Goal: Task Accomplishment & Management: Complete application form

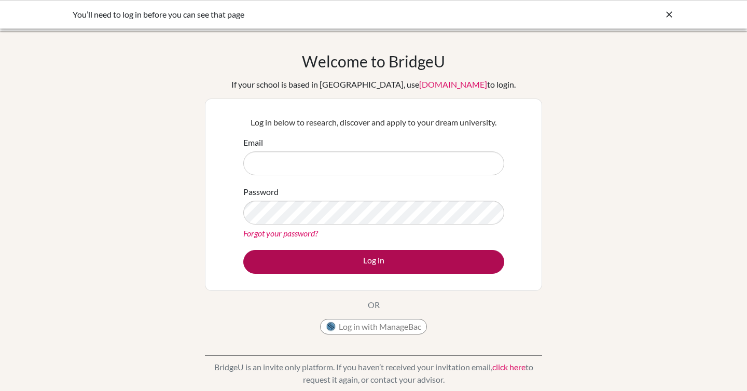
type input "cathy.bert@pinares.org"
click at [369, 262] on button "Log in" at bounding box center [373, 262] width 261 height 24
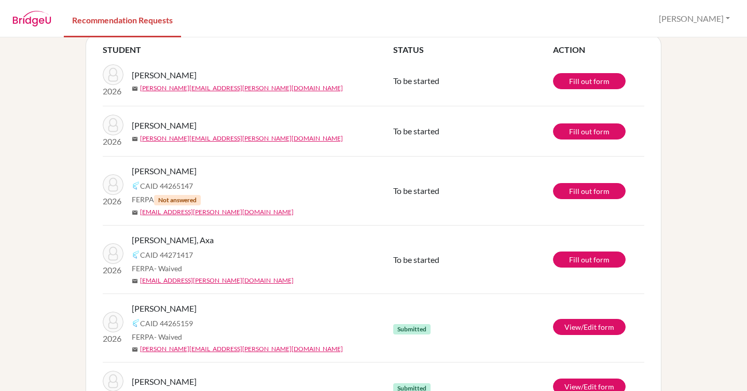
scroll to position [62, 0]
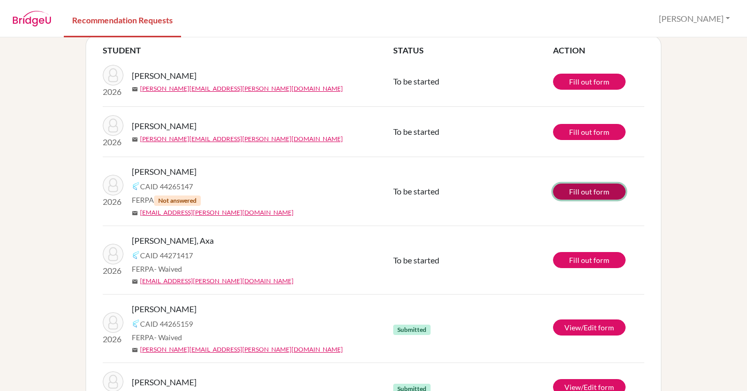
click at [584, 192] on link "Fill out form" at bounding box center [589, 192] width 73 height 16
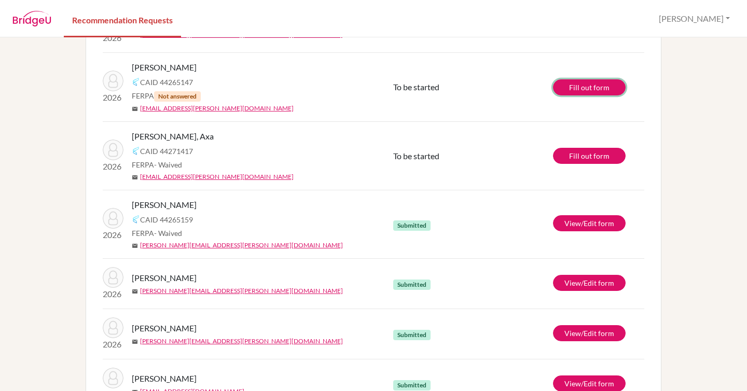
scroll to position [205, 0]
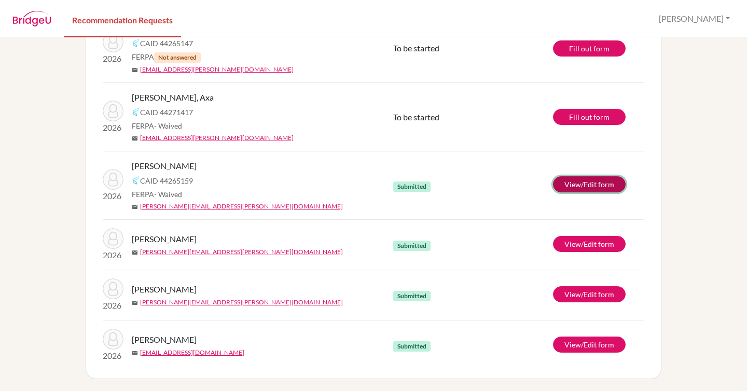
click at [580, 185] on link "View/Edit form" at bounding box center [589, 184] width 73 height 16
click at [588, 291] on link "View/Edit form" at bounding box center [589, 294] width 73 height 16
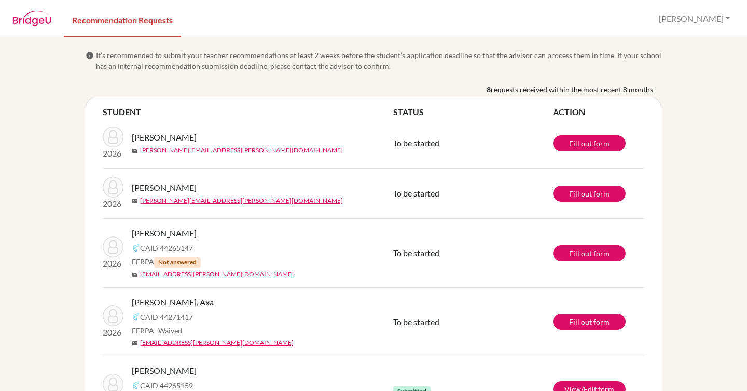
scroll to position [0, 0]
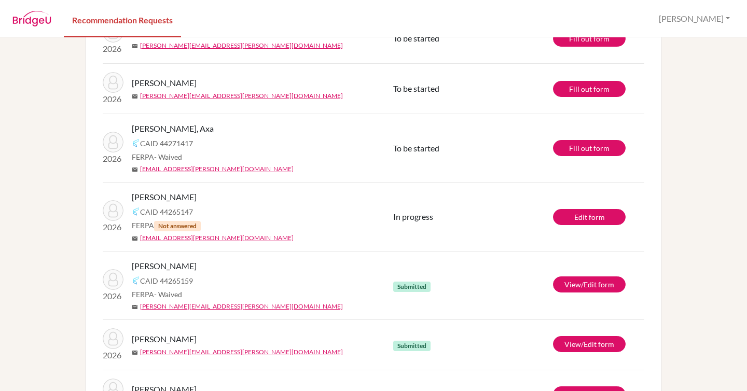
scroll to position [110, 0]
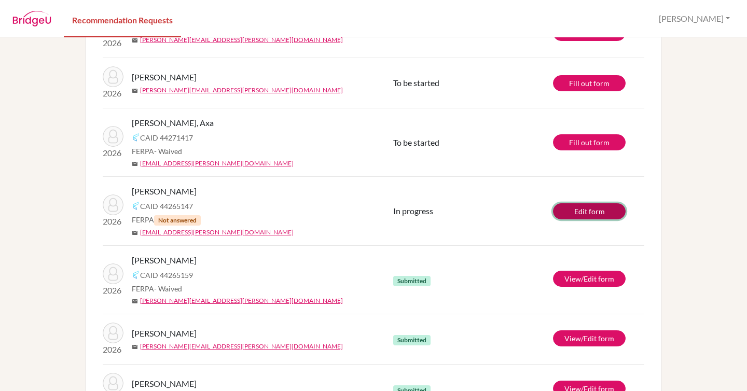
click at [579, 216] on link "Edit form" at bounding box center [589, 211] width 73 height 16
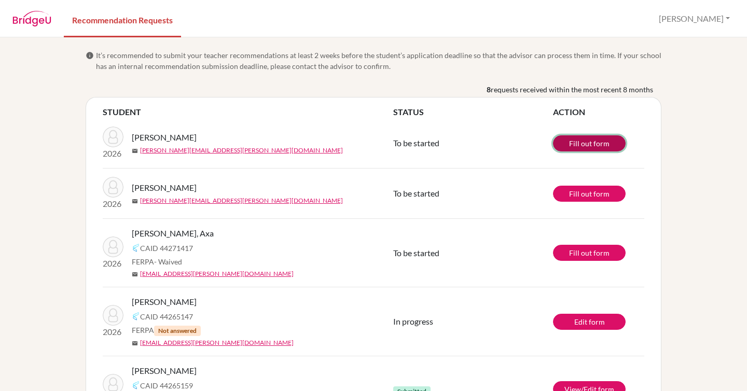
click at [582, 145] on link "Fill out form" at bounding box center [589, 143] width 73 height 16
click at [172, 150] on link "[PERSON_NAME][EMAIL_ADDRESS][PERSON_NAME][DOMAIN_NAME]" at bounding box center [241, 150] width 203 height 9
click at [569, 143] on link "Fill out form" at bounding box center [589, 143] width 73 height 16
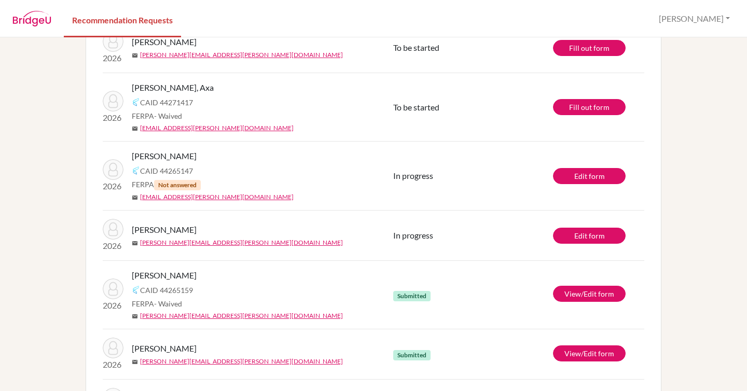
scroll to position [96, 0]
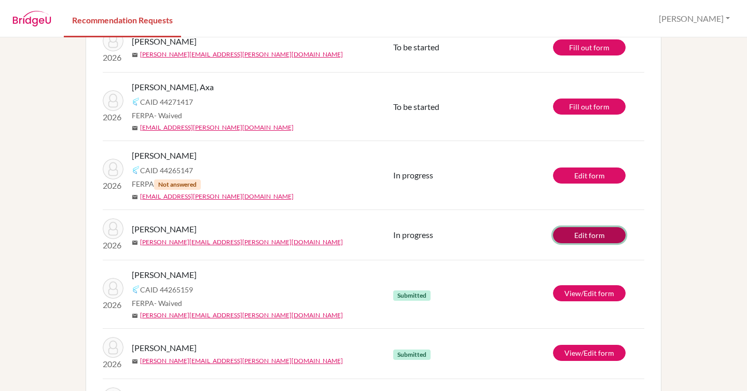
click at [587, 239] on link "Edit form" at bounding box center [589, 235] width 73 height 16
click at [590, 173] on link "Edit form" at bounding box center [589, 175] width 73 height 16
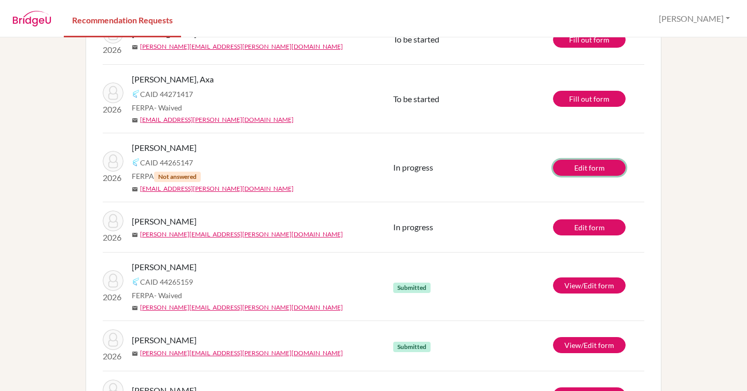
scroll to position [106, 0]
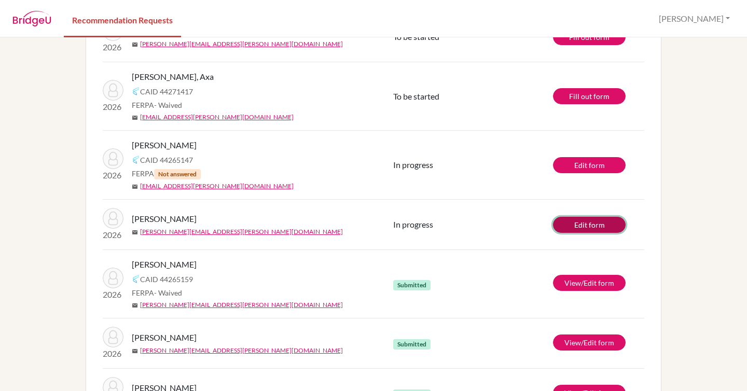
click at [586, 227] on link "Edit form" at bounding box center [589, 225] width 73 height 16
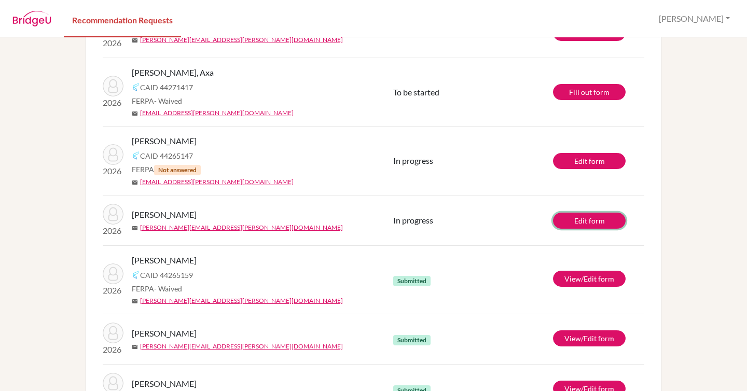
scroll to position [0, 0]
